Goal: Navigation & Orientation: Find specific page/section

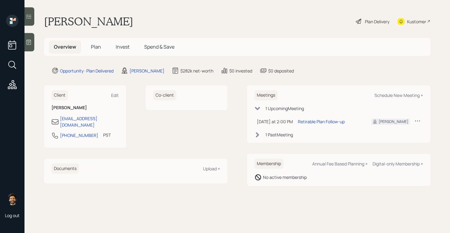
click at [120, 46] on span "Invest" at bounding box center [123, 46] width 14 height 7
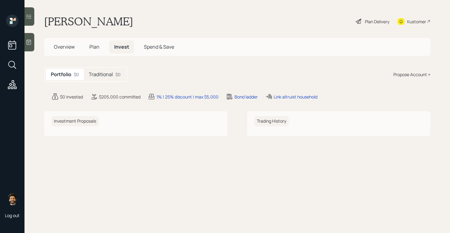
click at [99, 48] on h5 "Plan" at bounding box center [95, 46] width 20 height 13
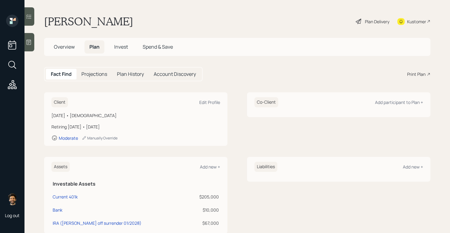
click at [69, 51] on h5 "Overview" at bounding box center [64, 46] width 31 height 13
